Goal: Find specific page/section: Find specific page/section

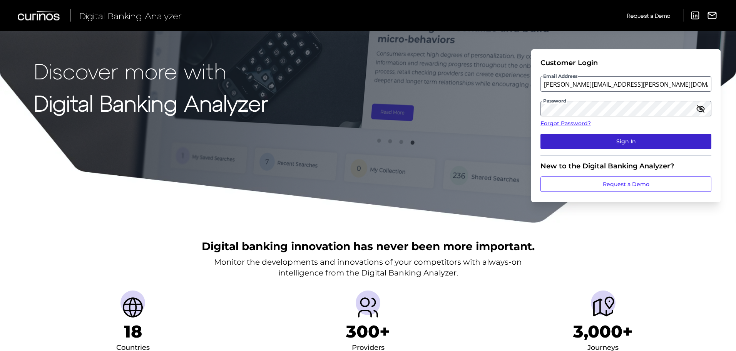
click at [644, 142] on button "Sign In" at bounding box center [626, 141] width 171 height 15
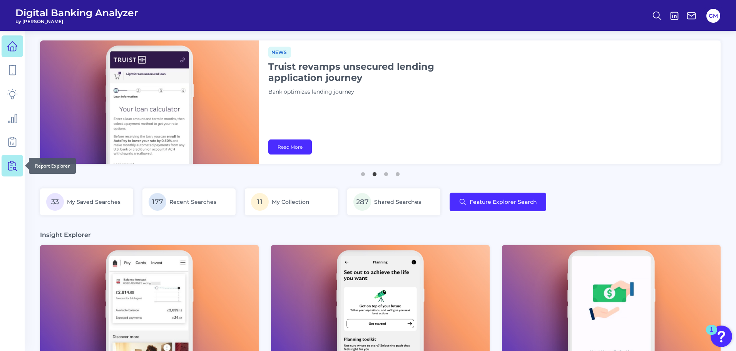
click at [9, 167] on icon at bounding box center [12, 165] width 11 height 11
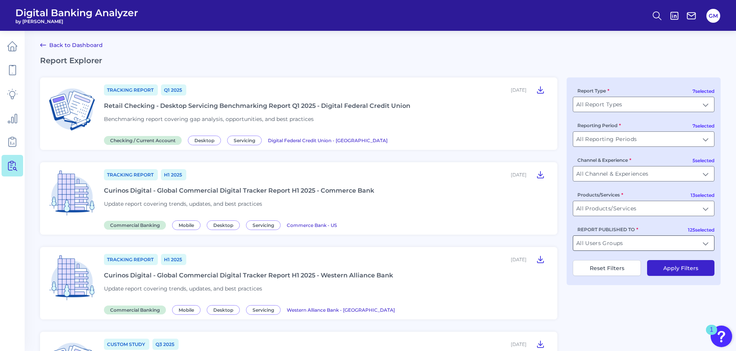
click at [682, 243] on input "All Users Groups" at bounding box center [643, 243] width 141 height 15
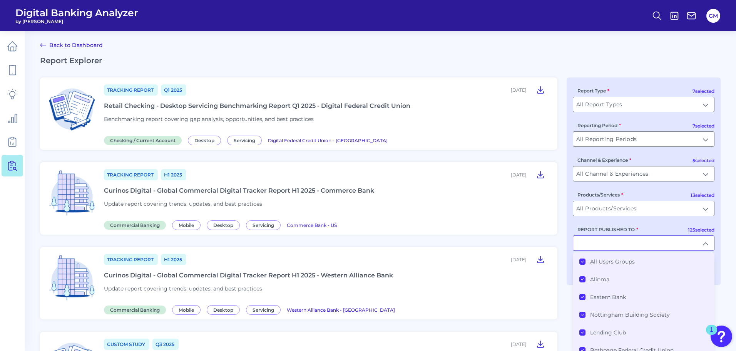
click at [609, 266] on li "All Users Groups" at bounding box center [643, 262] width 141 height 18
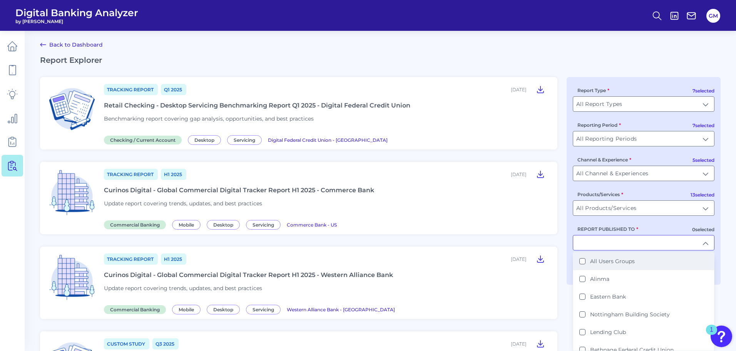
scroll to position [77, 0]
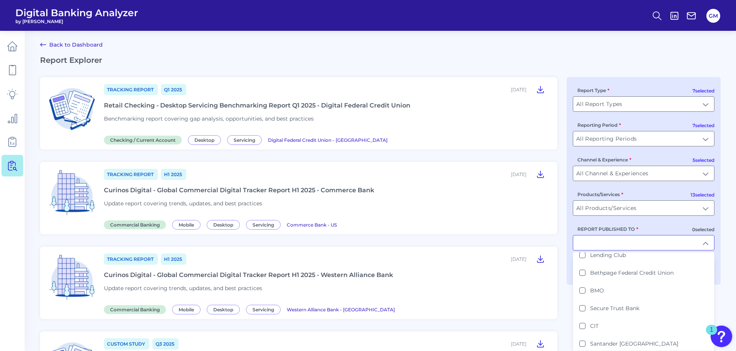
click at [610, 245] on input "REPORT PUBLISHED TO" at bounding box center [643, 242] width 141 height 15
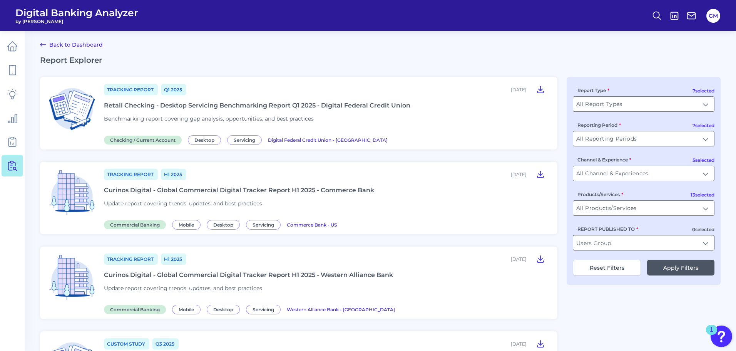
click at [610, 245] on input "REPORT PUBLISHED TO" at bounding box center [643, 242] width 141 height 15
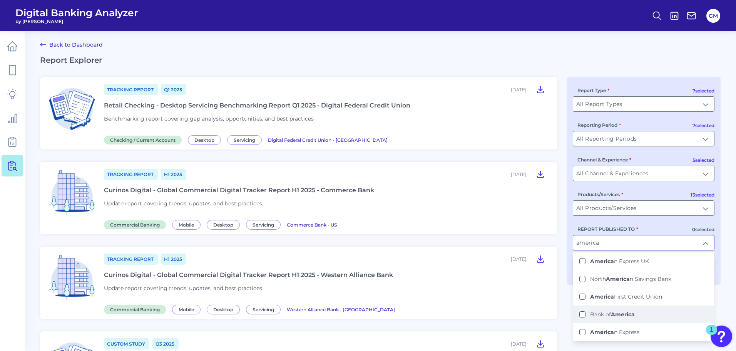
click at [616, 312] on b "America" at bounding box center [623, 314] width 24 height 7
type input "Bank of America"
click at [721, 256] on div "7 selected Report Type All Report Types All Report Types 7 selected Reporting P…" at bounding box center [644, 181] width 154 height 208
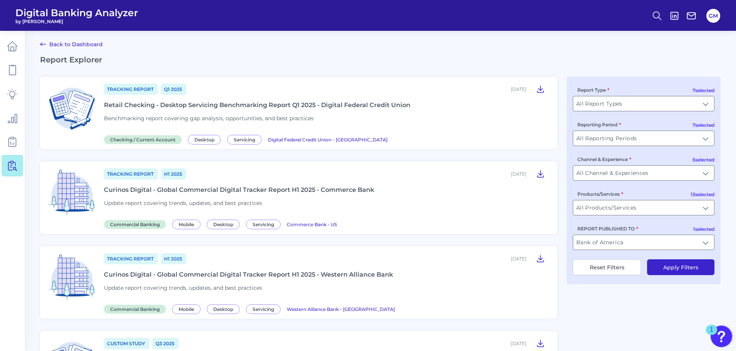
click at [679, 270] on button "Apply Filters" at bounding box center [680, 267] width 67 height 16
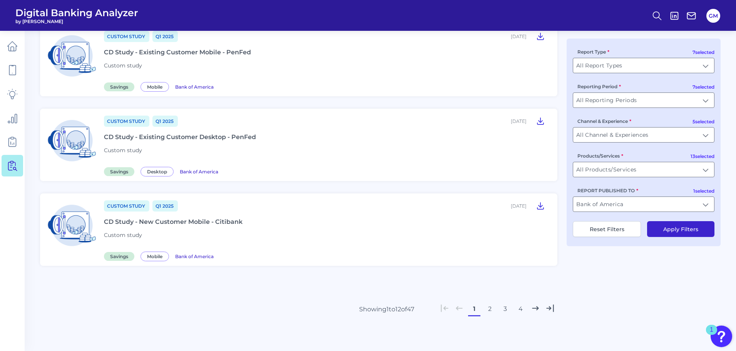
scroll to position [846, 0]
click at [490, 310] on button "2" at bounding box center [490, 308] width 12 height 12
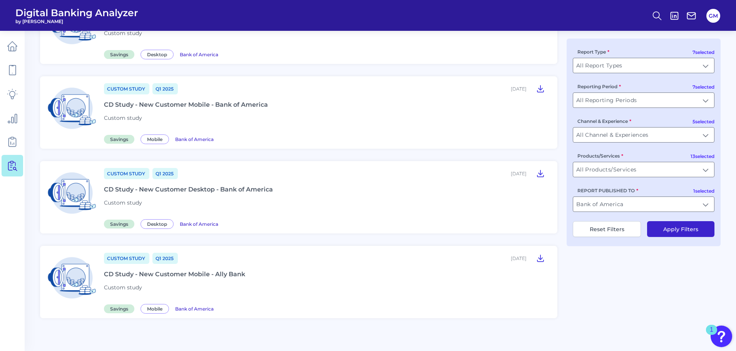
scroll to position [816, 0]
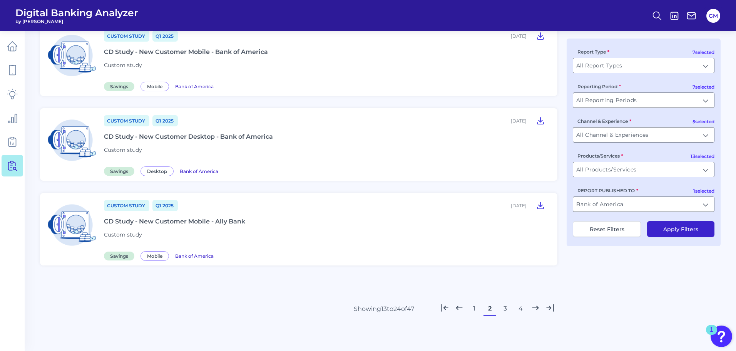
click at [507, 309] on button "3" at bounding box center [505, 308] width 12 height 12
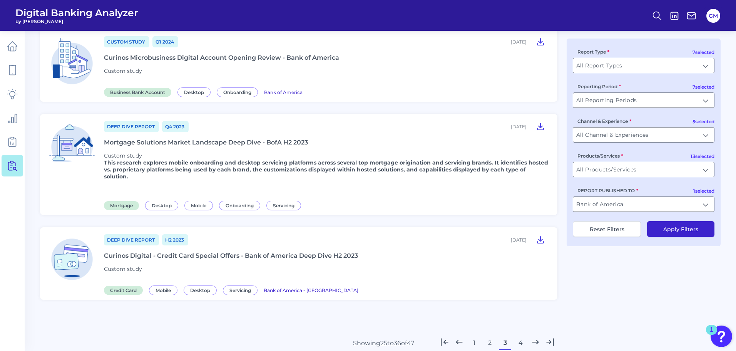
scroll to position [812, 0]
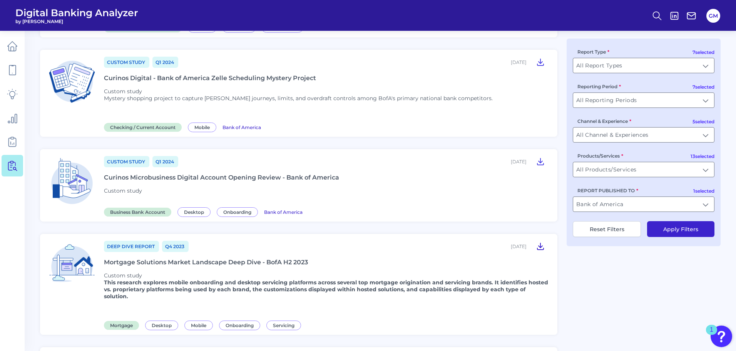
click at [541, 248] on icon at bounding box center [540, 245] width 9 height 9
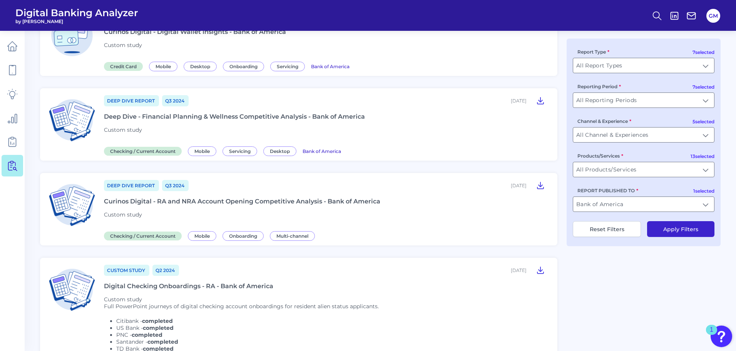
scroll to position [427, 0]
click at [541, 187] on icon at bounding box center [541, 186] width 6 height 7
